Goal: Task Accomplishment & Management: Manage account settings

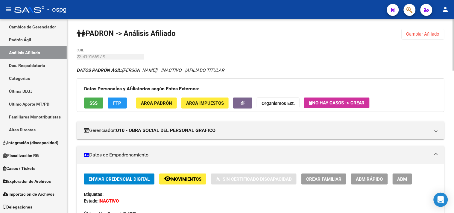
click at [421, 31] on span "Cambiar Afiliado" at bounding box center [422, 33] width 33 height 5
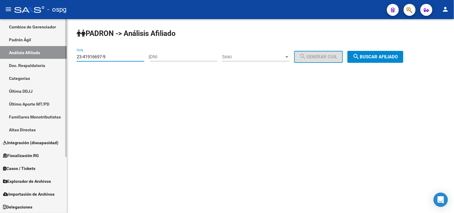
drag, startPoint x: 114, startPoint y: 58, endPoint x: 59, endPoint y: 63, distance: 55.3
click at [60, 62] on mat-sidenav-container "Firma Express Inicio Calendario SSS Instructivos Contacto OS Reportes Ingresos …" at bounding box center [227, 116] width 454 height 194
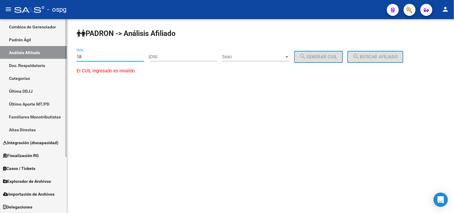
type input "1"
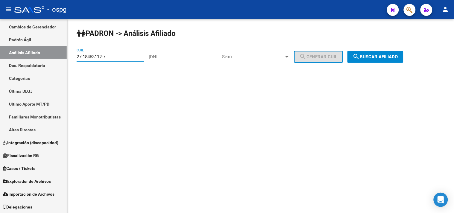
type input "27-18463112-7"
click at [385, 53] on button "search Buscar afiliado" at bounding box center [375, 57] width 56 height 12
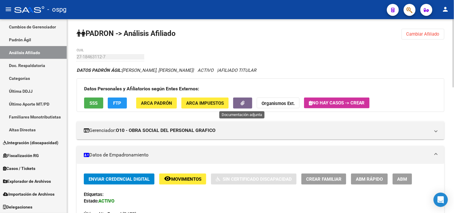
click at [241, 105] on icon "button" at bounding box center [243, 103] width 4 height 4
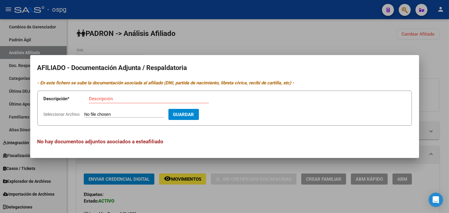
click at [170, 31] on div at bounding box center [224, 106] width 449 height 213
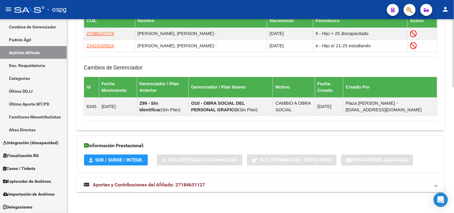
click at [161, 182] on span "Aportes y Contribuciones del Afiliado: 27184631127" at bounding box center [149, 185] width 112 height 6
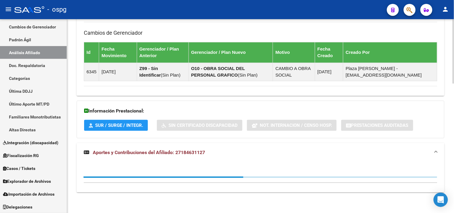
scroll to position [391, 0]
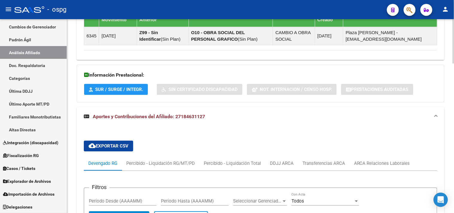
scroll to position [558, 0]
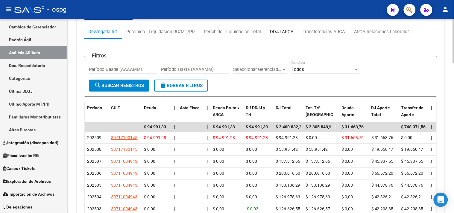
click at [280, 31] on div "DDJJ ARCA" at bounding box center [282, 31] width 24 height 7
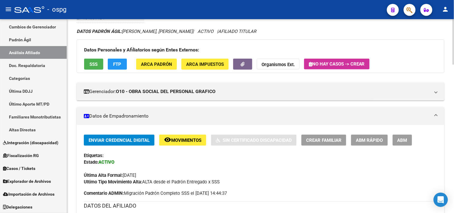
scroll to position [35, 0]
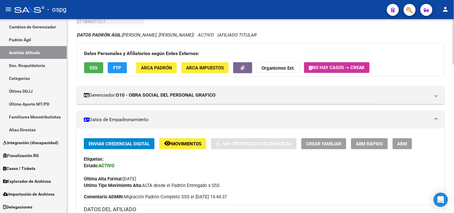
click at [393, 141] on button "ABM" at bounding box center [401, 143] width 19 height 11
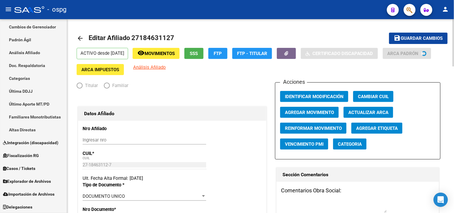
radio input "true"
type input "30-71719014-5"
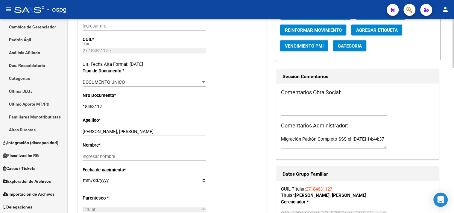
scroll to position [133, 0]
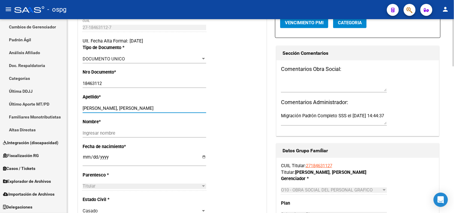
drag, startPoint x: 101, startPoint y: 113, endPoint x: 139, endPoint y: 113, distance: 38.9
click at [139, 111] on input "[PERSON_NAME], [PERSON_NAME]" at bounding box center [145, 108] width 124 height 5
type input "MIGUEZ"
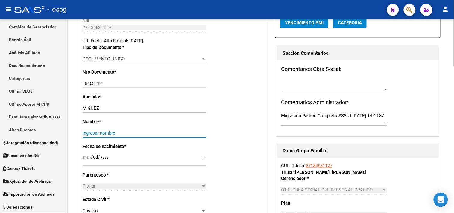
click at [92, 136] on input "Ingresar nombre" at bounding box center [145, 132] width 124 height 5
paste input "[PERSON_NAME]"
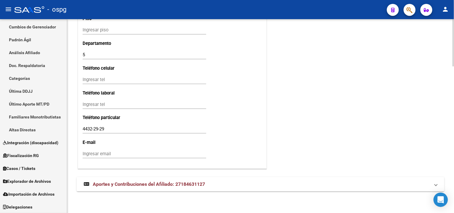
scroll to position [600, 0]
type input "[PERSON_NAME]"
click at [105, 81] on input "Ingresar tel" at bounding box center [145, 79] width 124 height 5
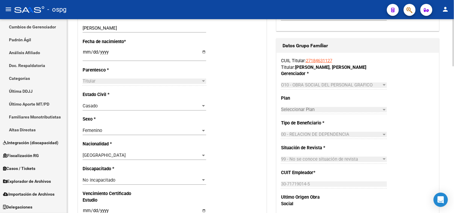
scroll to position [235, 0]
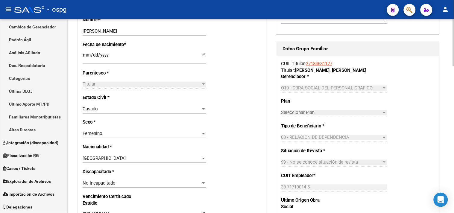
click at [135, 112] on div "Casado" at bounding box center [142, 108] width 118 height 5
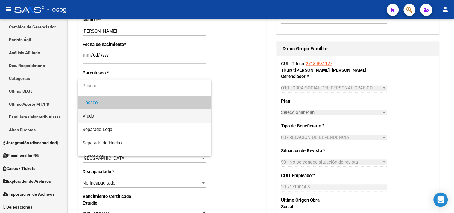
scroll to position [0, 0]
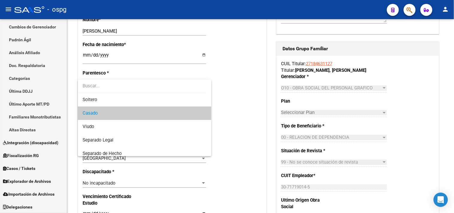
click at [234, 74] on div at bounding box center [227, 106] width 454 height 213
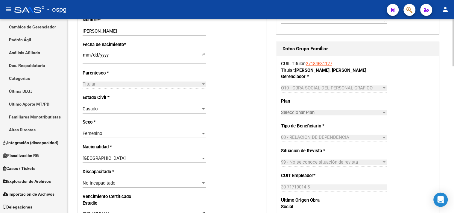
click at [131, 110] on div "Casado Seleccionar tipo" at bounding box center [145, 109] width 124 height 9
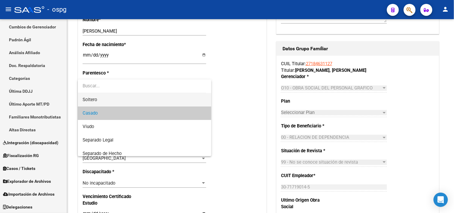
click at [120, 102] on span "Soltero" at bounding box center [145, 99] width 124 height 13
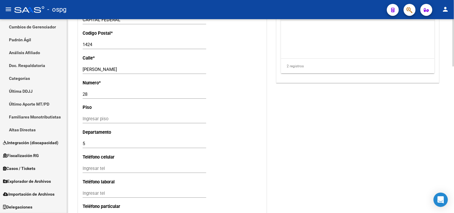
scroll to position [600, 0]
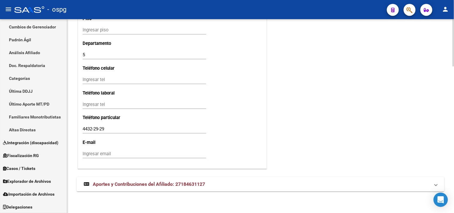
click at [101, 154] on input "Ingresar email" at bounding box center [145, 153] width 124 height 5
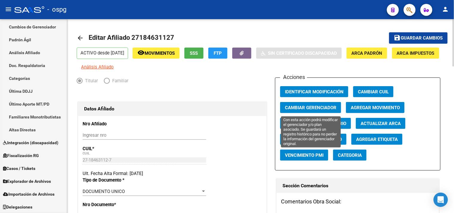
scroll to position [0, 0]
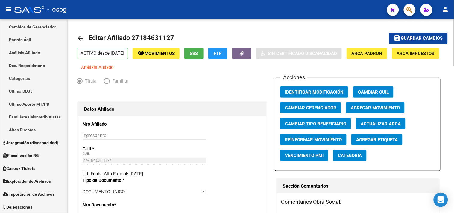
type input "[EMAIL_ADDRESS][DOMAIN_NAME]"
click at [407, 36] on span "Guardar cambios" at bounding box center [422, 38] width 42 height 5
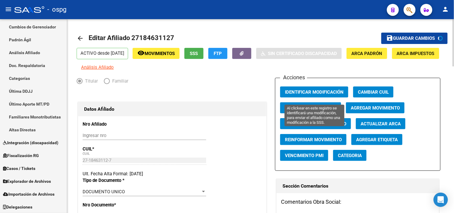
click at [313, 95] on span "Identificar Modificación" at bounding box center [314, 91] width 59 height 5
